Goal: Transaction & Acquisition: Obtain resource

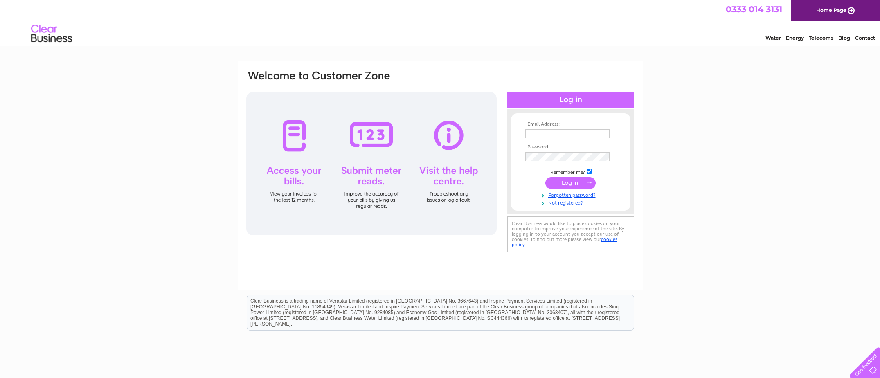
type input "lmarsland@peel.co.uk"
click at [572, 184] on input "submit" at bounding box center [570, 182] width 50 height 11
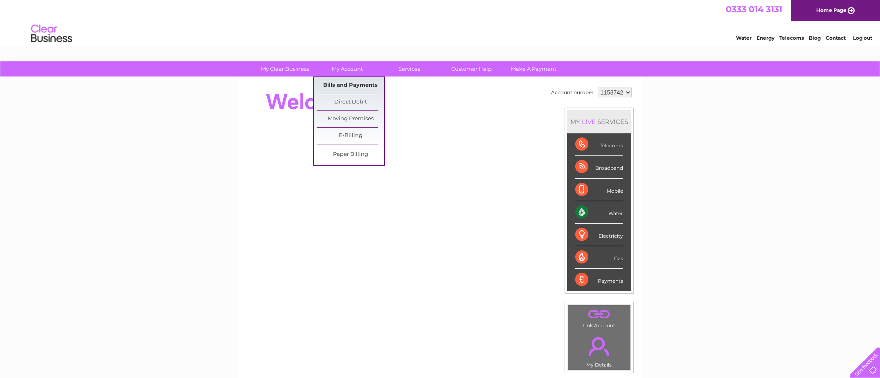
click at [347, 83] on link "Bills and Payments" at bounding box center [351, 85] width 68 height 16
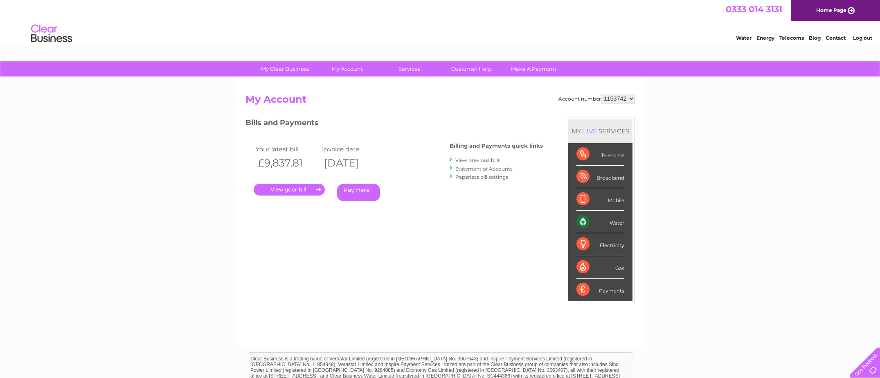
click at [284, 192] on link "." at bounding box center [289, 190] width 71 height 12
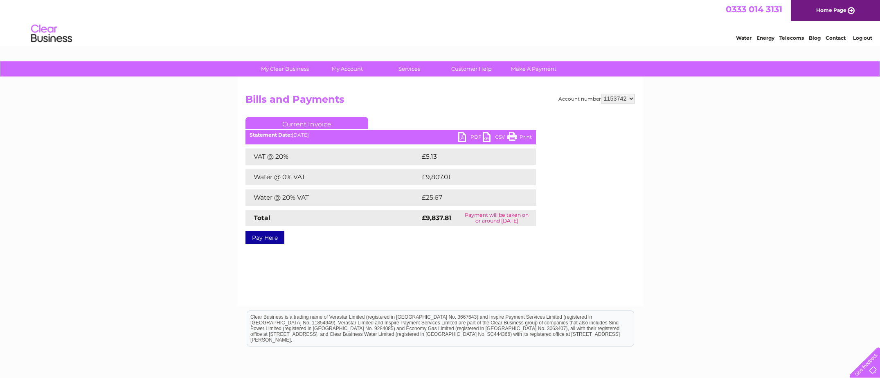
click at [468, 135] on link "PDF" at bounding box center [470, 138] width 25 height 12
click at [470, 137] on link "PDF" at bounding box center [470, 138] width 25 height 12
click at [475, 136] on link "PDF" at bounding box center [470, 138] width 25 height 12
